Goal: Transaction & Acquisition: Purchase product/service

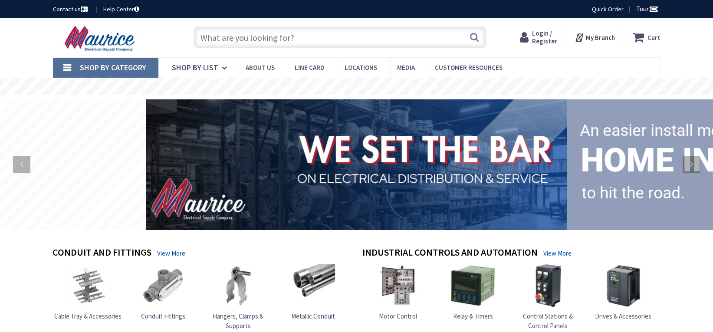
click at [551, 42] on span "Login / Register" at bounding box center [544, 37] width 25 height 16
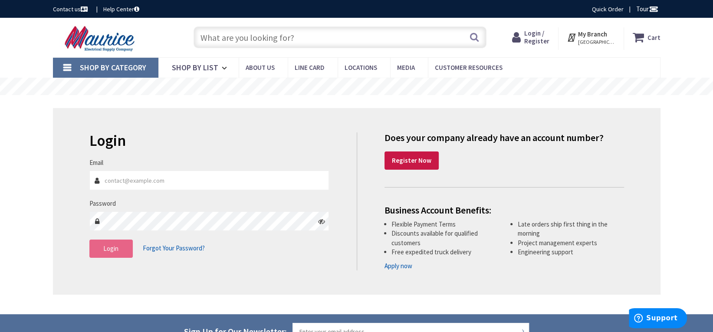
type input "Zbasham@mooreselectric.com"
click at [118, 256] on button "Login" at bounding box center [110, 248] width 43 height 18
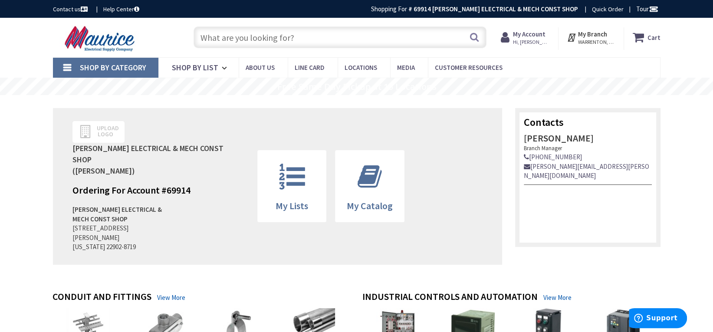
click at [302, 42] on input "text" at bounding box center [339, 37] width 293 height 22
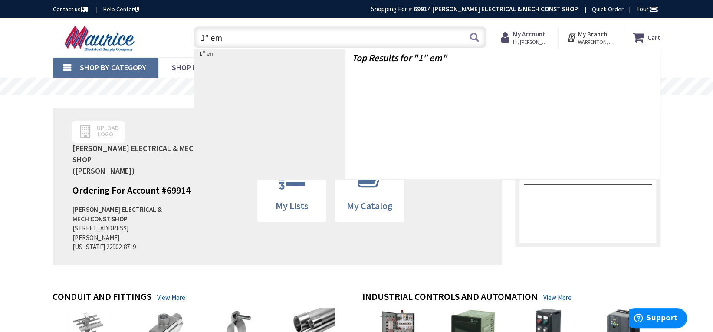
type input "1" emt"
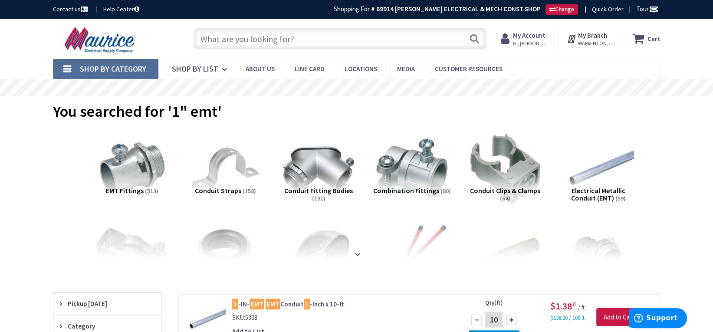
drag, startPoint x: 328, startPoint y: 29, endPoint x: 328, endPoint y: 36, distance: 6.9
click at [328, 34] on input "text" at bounding box center [339, 39] width 293 height 22
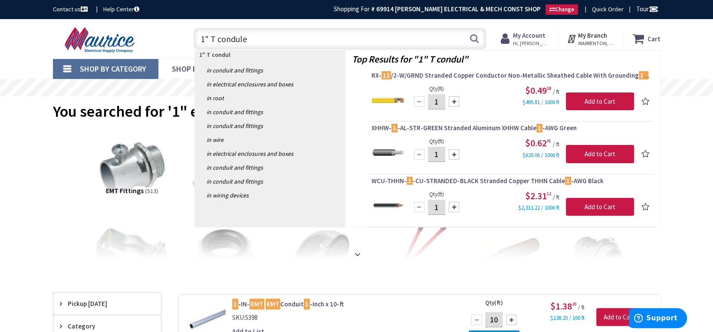
type input "1" T condulet"
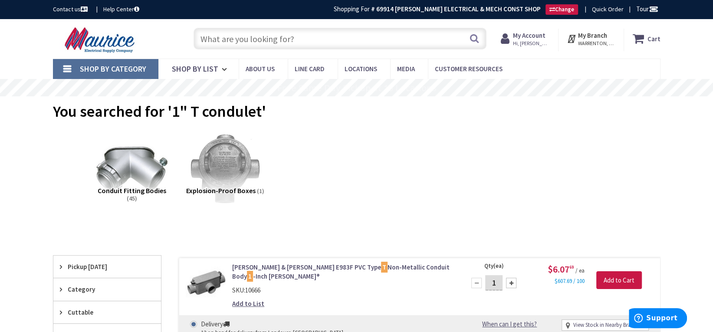
click at [301, 42] on input "text" at bounding box center [339, 39] width 293 height 22
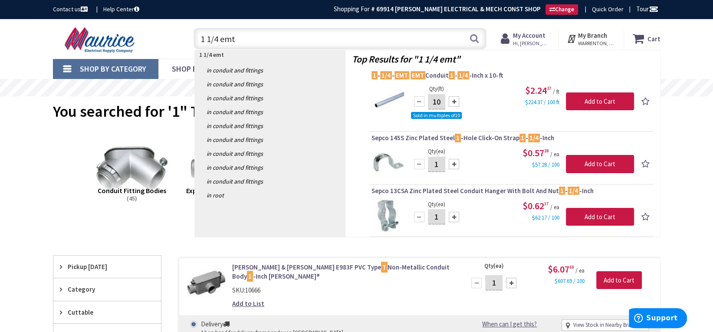
drag, startPoint x: 341, startPoint y: 40, endPoint x: 265, endPoint y: 44, distance: 75.2
click at [265, 44] on input "1 1/4 emt" at bounding box center [339, 39] width 293 height 22
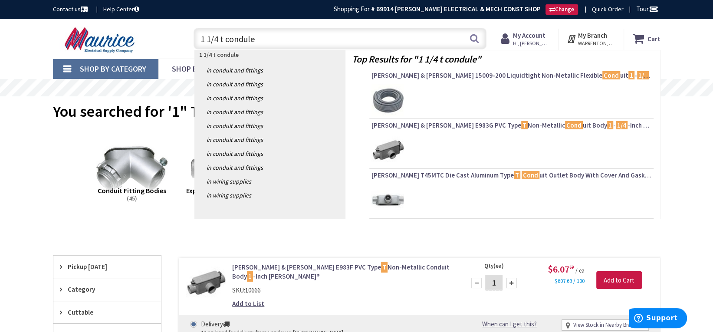
type input "1 1/4 t condulet"
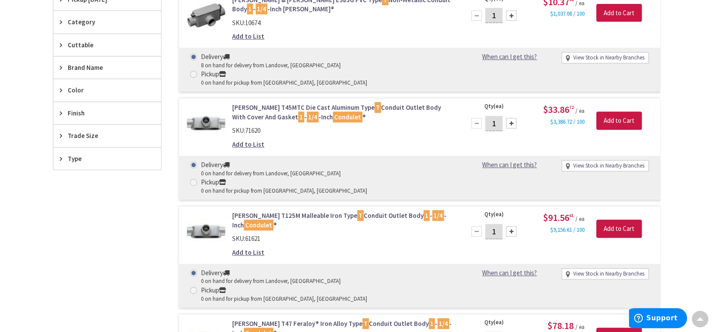
scroll to position [261, 0]
